Goal: Task Accomplishment & Management: Use online tool/utility

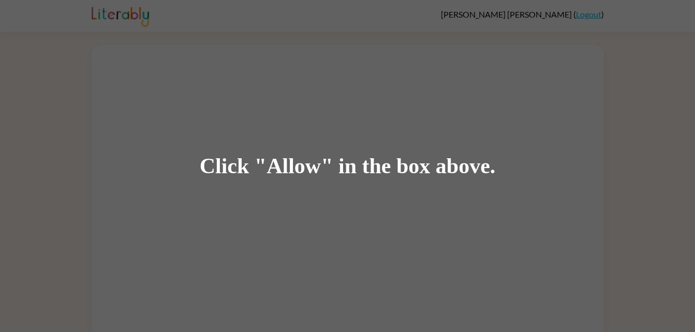
click at [399, 178] on div "Click "Allow" in the box above." at bounding box center [347, 166] width 695 height 332
click at [383, 168] on div "Click "Allow" in the box above." at bounding box center [348, 166] width 296 height 23
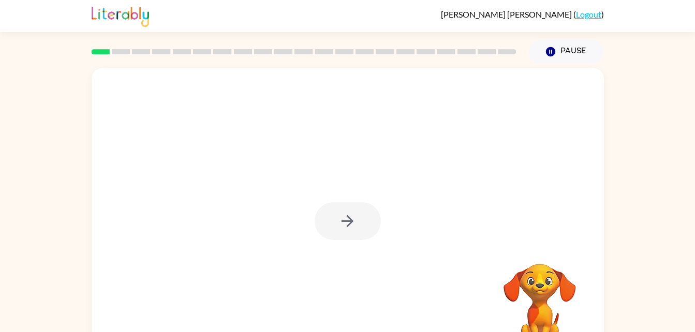
click at [359, 216] on div at bounding box center [347, 221] width 66 height 38
click at [363, 222] on div at bounding box center [347, 221] width 66 height 38
click at [355, 237] on button "button" at bounding box center [347, 221] width 66 height 38
click at [341, 195] on div at bounding box center [323, 197] width 442 height 37
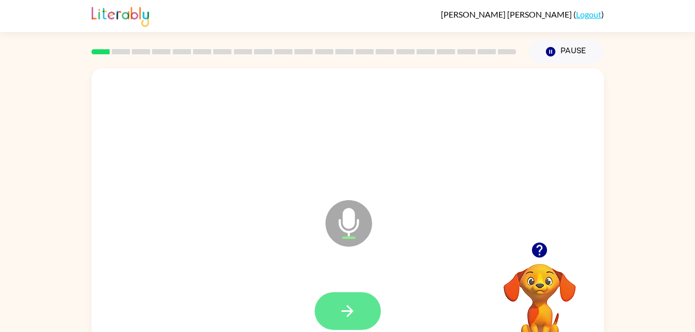
click at [355, 300] on button "button" at bounding box center [347, 311] width 66 height 38
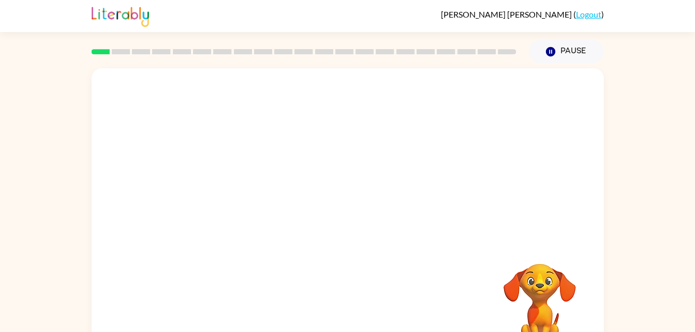
drag, startPoint x: 447, startPoint y: 269, endPoint x: 336, endPoint y: 230, distance: 118.6
click at [336, 230] on div at bounding box center [348, 215] width 512 height 295
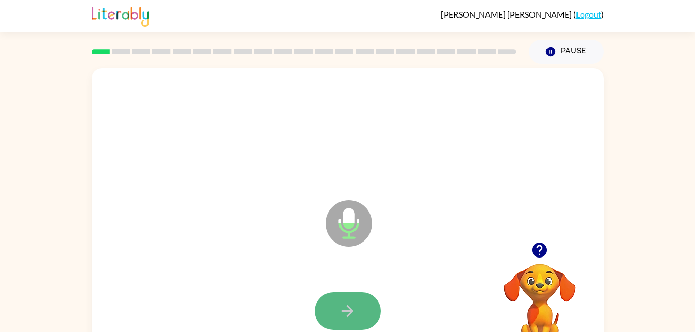
click at [367, 297] on button "button" at bounding box center [347, 311] width 66 height 38
click at [334, 304] on button "button" at bounding box center [347, 311] width 66 height 38
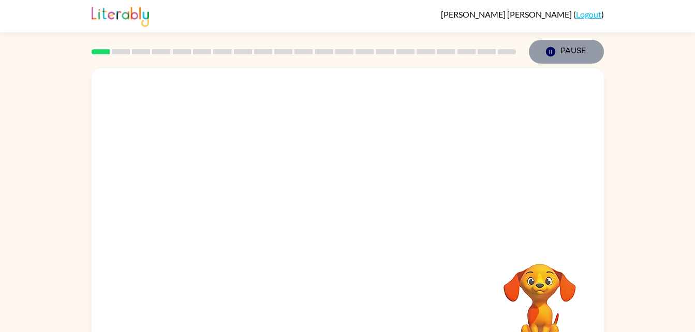
click at [563, 51] on button "Pause Pause" at bounding box center [566, 52] width 75 height 24
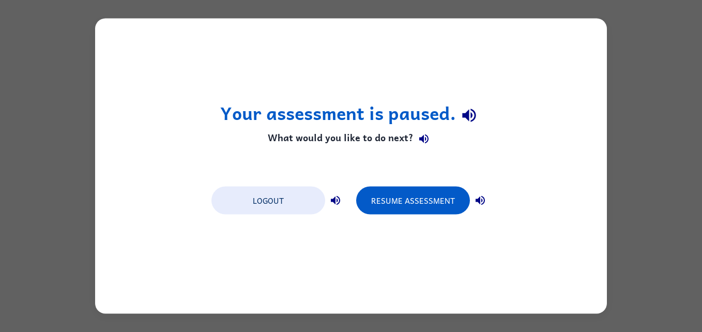
click at [622, 176] on div "Your assessment is paused. What would you like to do next? Logout Resume Assess…" at bounding box center [351, 166] width 702 height 332
click at [414, 200] on button "Resume Assessment" at bounding box center [413, 201] width 114 height 28
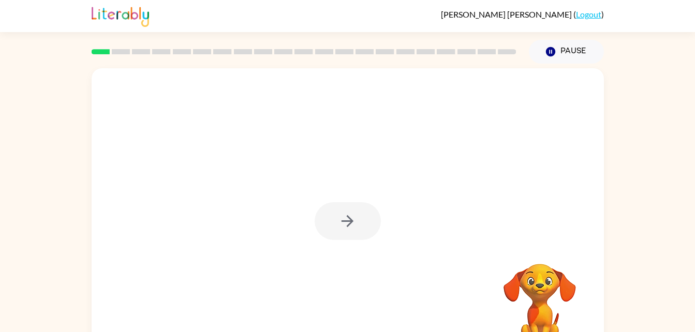
click at [348, 217] on div at bounding box center [347, 221] width 66 height 38
click at [348, 219] on div at bounding box center [347, 221] width 66 height 38
click at [348, 220] on div at bounding box center [347, 221] width 66 height 38
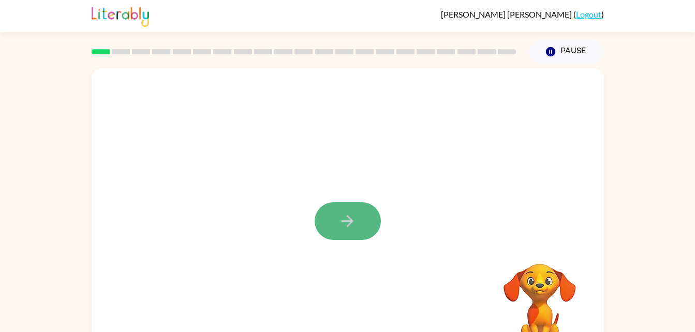
click at [349, 216] on icon "button" at bounding box center [347, 221] width 18 height 18
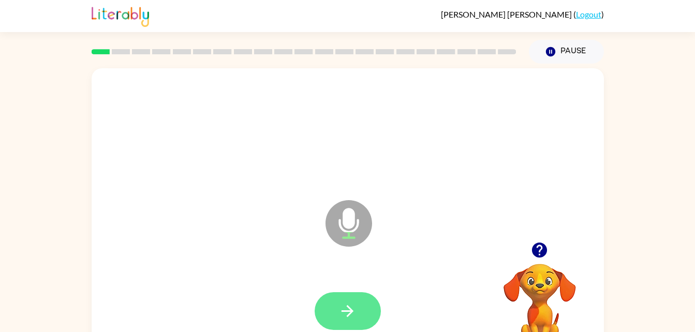
click at [338, 309] on button "button" at bounding box center [347, 311] width 66 height 38
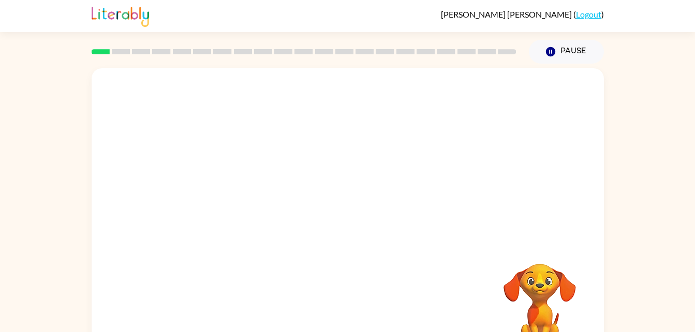
click at [338, 309] on div "Your browser must support playing .mp4 files to use Literably. Please try using…" at bounding box center [348, 215] width 512 height 295
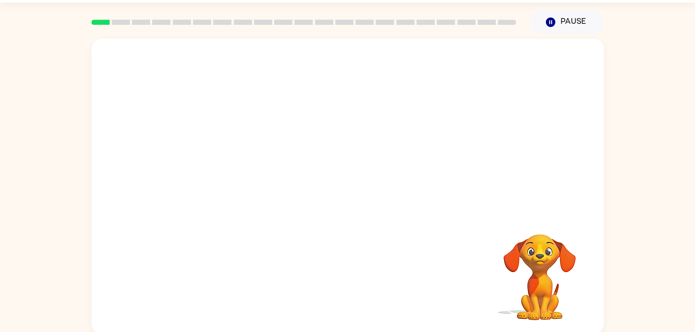
scroll to position [32, 0]
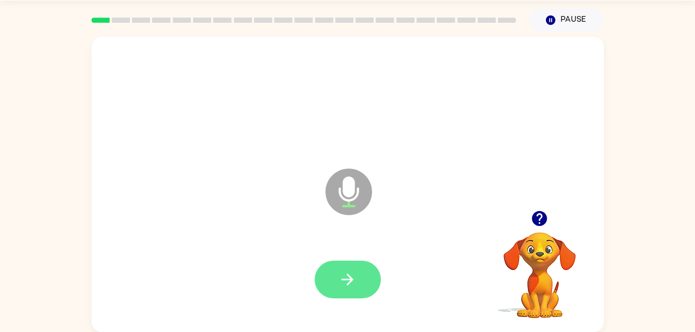
click at [369, 278] on button "button" at bounding box center [347, 280] width 66 height 38
click at [355, 276] on icon "button" at bounding box center [347, 280] width 18 height 18
click at [359, 267] on button "button" at bounding box center [347, 280] width 66 height 38
click at [358, 287] on button "button" at bounding box center [347, 280] width 66 height 38
click at [359, 288] on button "button" at bounding box center [347, 280] width 66 height 38
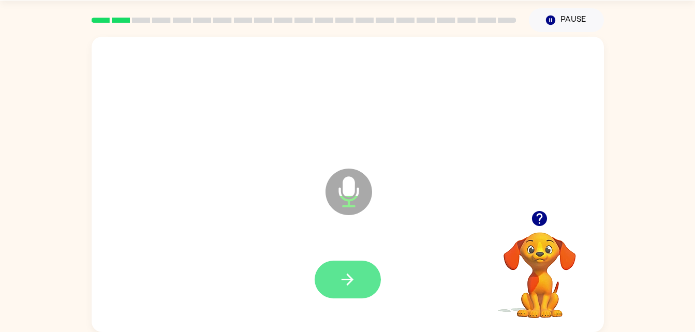
click at [361, 277] on button "button" at bounding box center [347, 280] width 66 height 38
click at [359, 277] on button "button" at bounding box center [347, 280] width 66 height 38
click at [357, 280] on button "button" at bounding box center [347, 280] width 66 height 38
click at [347, 278] on icon "button" at bounding box center [347, 280] width 18 height 18
click at [356, 261] on button "button" at bounding box center [347, 280] width 66 height 38
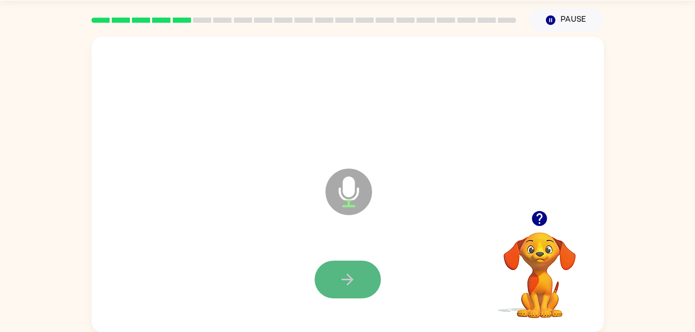
click at [345, 280] on icon "button" at bounding box center [347, 280] width 12 height 12
click at [358, 275] on button "button" at bounding box center [347, 280] width 66 height 38
click at [359, 287] on button "button" at bounding box center [347, 280] width 66 height 38
click at [364, 287] on button "button" at bounding box center [347, 280] width 66 height 38
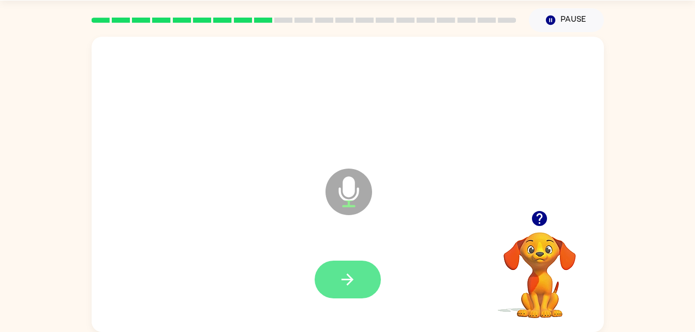
click at [347, 277] on icon "button" at bounding box center [347, 280] width 18 height 18
click at [349, 281] on icon "button" at bounding box center [347, 280] width 18 height 18
click at [348, 283] on icon "button" at bounding box center [347, 280] width 18 height 18
drag, startPoint x: 348, startPoint y: 283, endPoint x: 332, endPoint y: 282, distance: 15.6
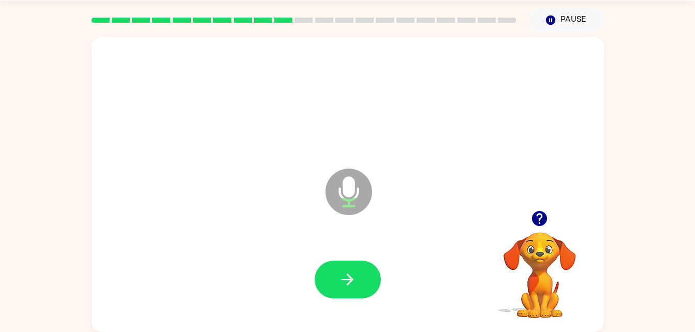
click at [332, 282] on button "button" at bounding box center [347, 280] width 66 height 38
click at [347, 289] on button "button" at bounding box center [347, 280] width 66 height 38
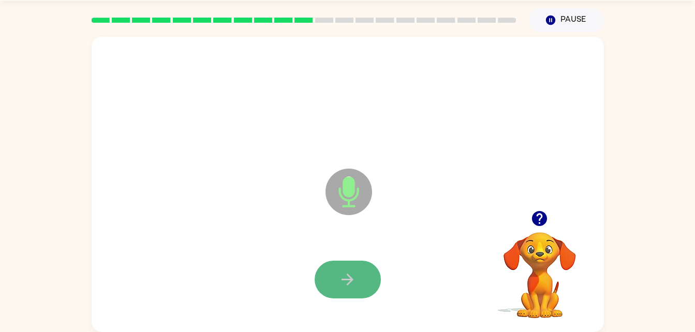
drag, startPoint x: 347, startPoint y: 289, endPoint x: 331, endPoint y: 277, distance: 20.0
click at [331, 277] on button "button" at bounding box center [347, 280] width 66 height 38
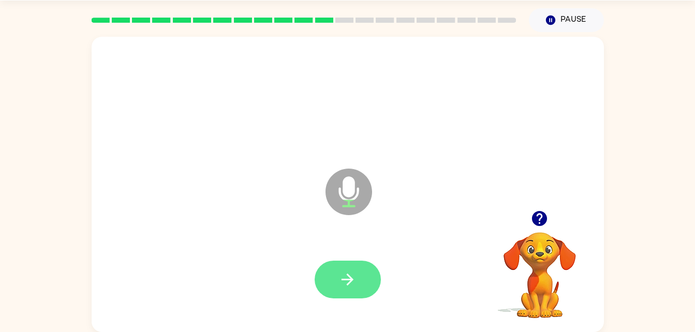
click at [362, 291] on button "button" at bounding box center [347, 280] width 66 height 38
click at [357, 277] on button "button" at bounding box center [347, 280] width 66 height 38
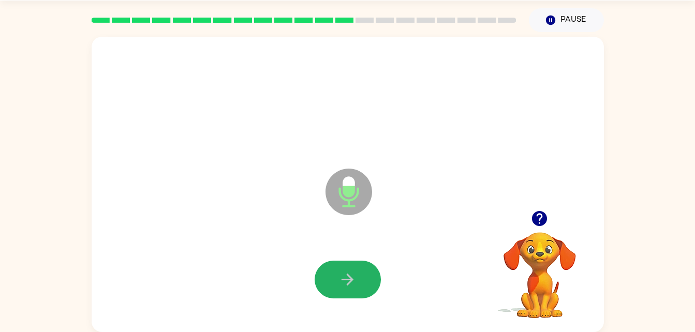
click at [357, 277] on button "button" at bounding box center [347, 280] width 66 height 38
click at [357, 275] on button "button" at bounding box center [347, 280] width 66 height 38
click at [359, 270] on button "button" at bounding box center [347, 280] width 66 height 38
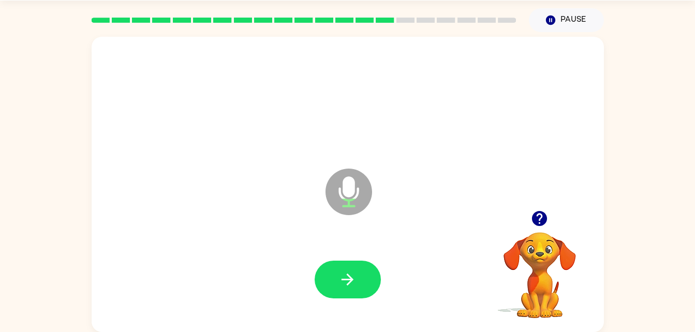
click at [359, 270] on button "button" at bounding box center [347, 280] width 66 height 38
drag, startPoint x: 359, startPoint y: 270, endPoint x: 309, endPoint y: 291, distance: 54.5
click at [309, 291] on div at bounding box center [347, 279] width 491 height 85
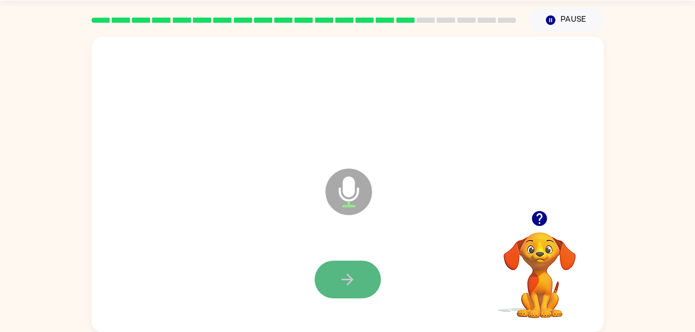
click at [328, 284] on button "button" at bounding box center [347, 280] width 66 height 38
click at [326, 281] on button "button" at bounding box center [347, 280] width 66 height 38
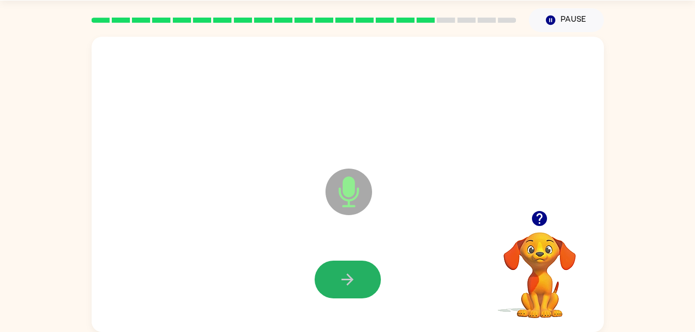
click at [326, 281] on button "button" at bounding box center [347, 280] width 66 height 38
drag, startPoint x: 326, startPoint y: 281, endPoint x: 337, endPoint y: 289, distance: 13.7
click at [337, 289] on button "button" at bounding box center [347, 280] width 66 height 38
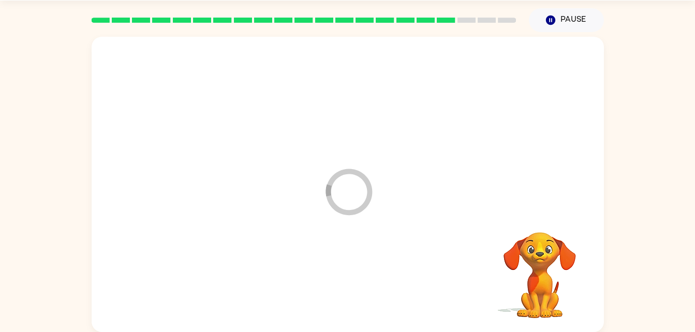
click at [337, 292] on div at bounding box center [347, 279] width 491 height 85
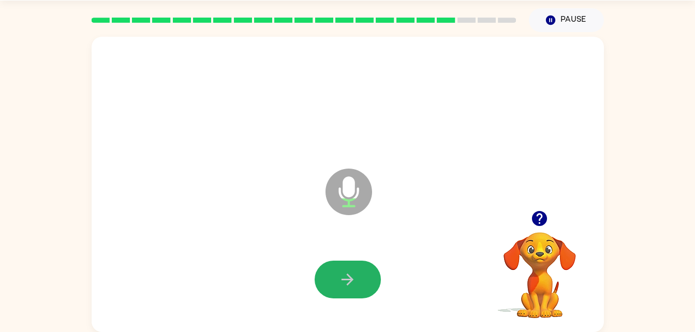
click at [337, 292] on button "button" at bounding box center [347, 280] width 66 height 38
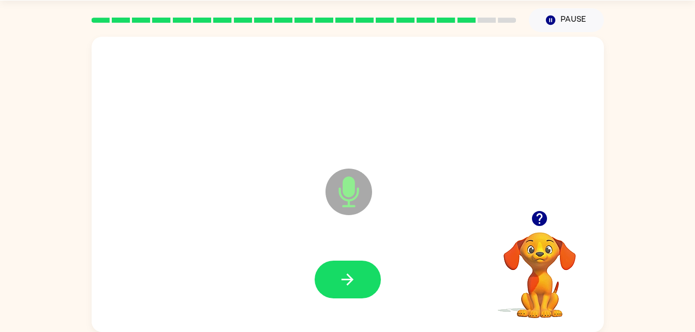
click at [337, 292] on button "button" at bounding box center [347, 280] width 66 height 38
drag, startPoint x: 337, startPoint y: 292, endPoint x: 320, endPoint y: 269, distance: 29.2
click at [320, 269] on button "button" at bounding box center [347, 280] width 66 height 38
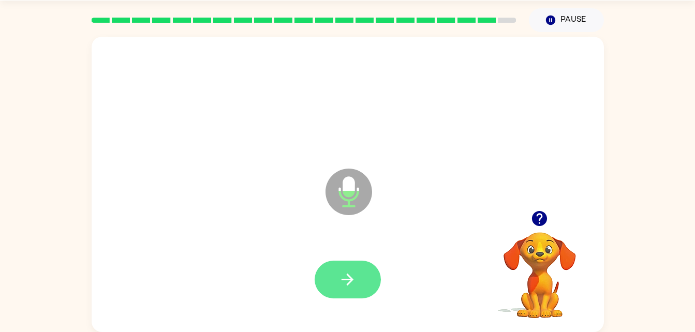
click at [320, 269] on button "button" at bounding box center [347, 280] width 66 height 38
drag, startPoint x: 320, startPoint y: 269, endPoint x: 486, endPoint y: 167, distance: 195.3
click at [486, 167] on div "Microphone The Microphone is here when it is your turn to talk" at bounding box center [348, 184] width 512 height 295
click at [486, 167] on div "Microphone The Microphone is here when it is your turn to talk" at bounding box center [323, 165] width 442 height 37
click at [367, 265] on button "button" at bounding box center [347, 280] width 66 height 38
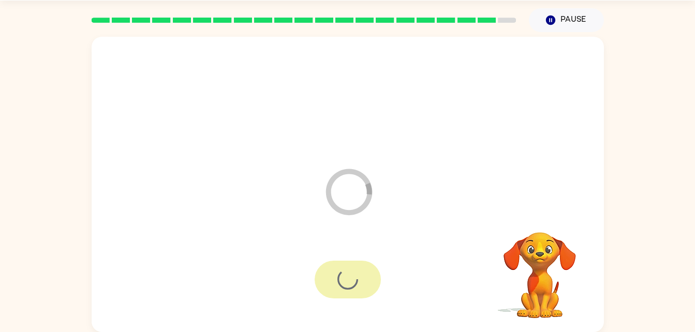
scroll to position [13, 0]
